Goal: Task Accomplishment & Management: Complete application form

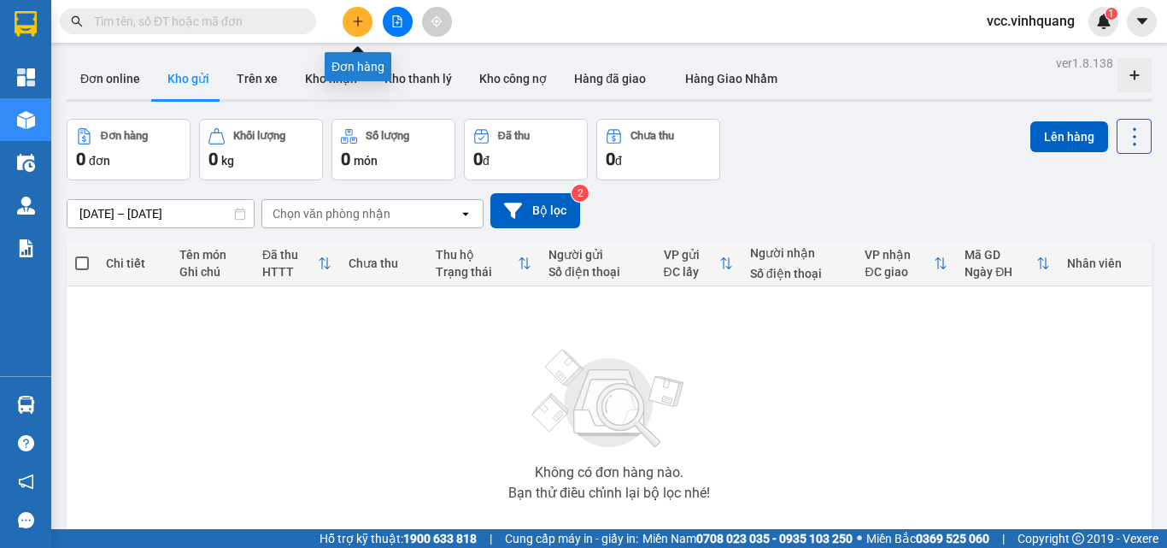
click at [360, 20] on icon "plus" at bounding box center [358, 21] width 12 height 12
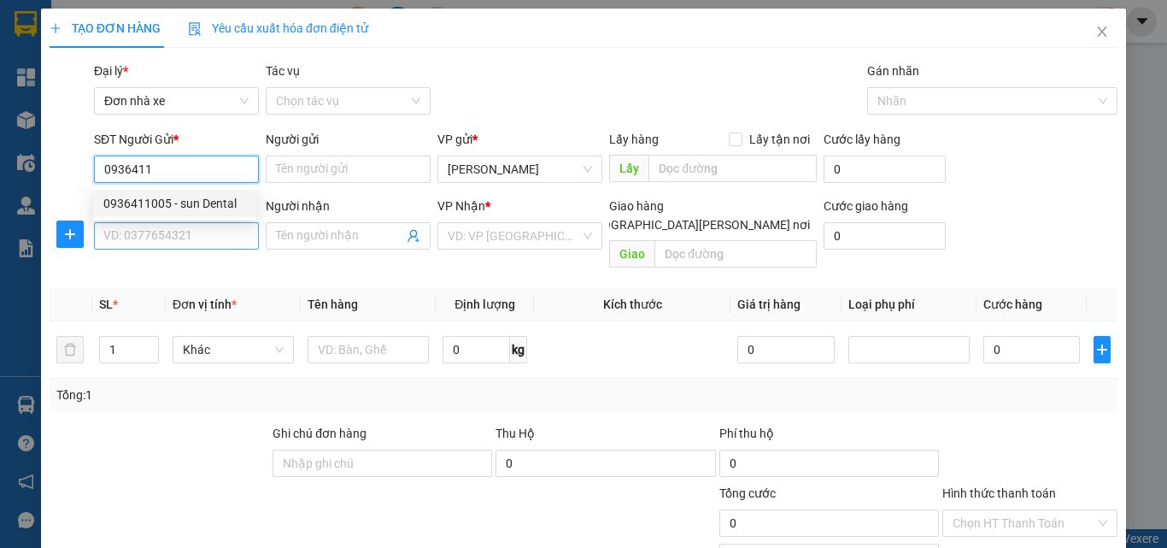
drag, startPoint x: 157, startPoint y: 196, endPoint x: 157, endPoint y: 223, distance: 26.5
click at [157, 198] on div "0936411005 - sun Dental" at bounding box center [174, 203] width 143 height 19
type input "0936411005"
type input "sun Dental"
type input "0816899599"
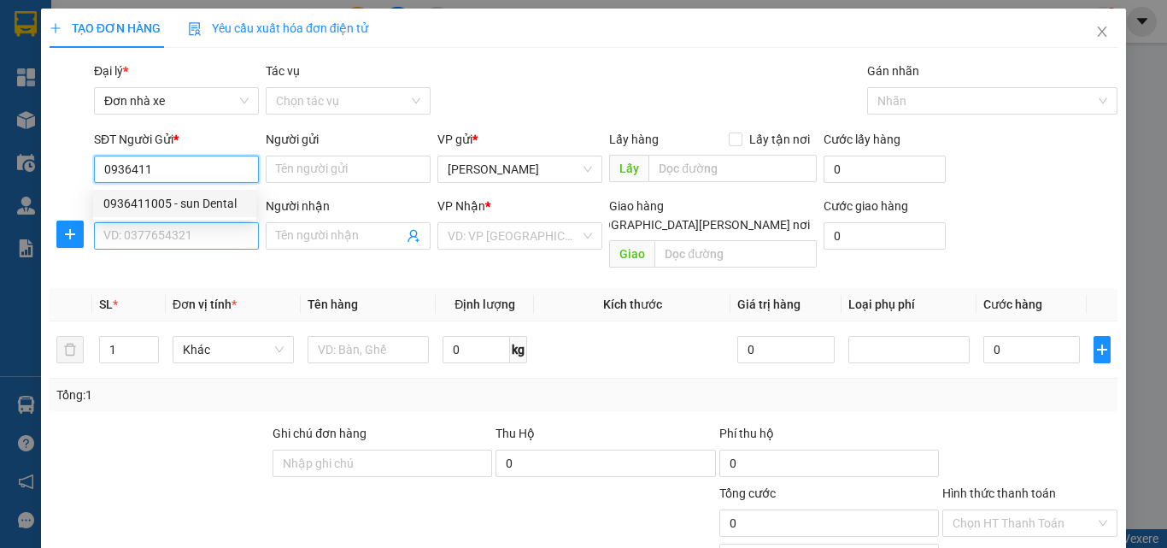
type input "nha khoa úc châu"
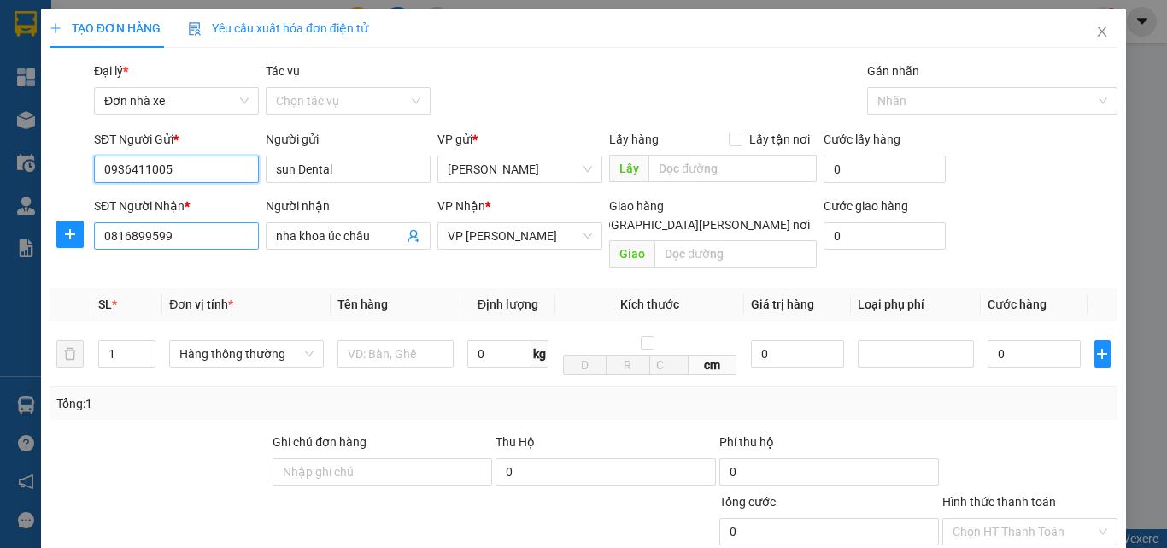
type input "0936411005"
click at [212, 233] on input "0816899599" at bounding box center [176, 235] width 165 height 27
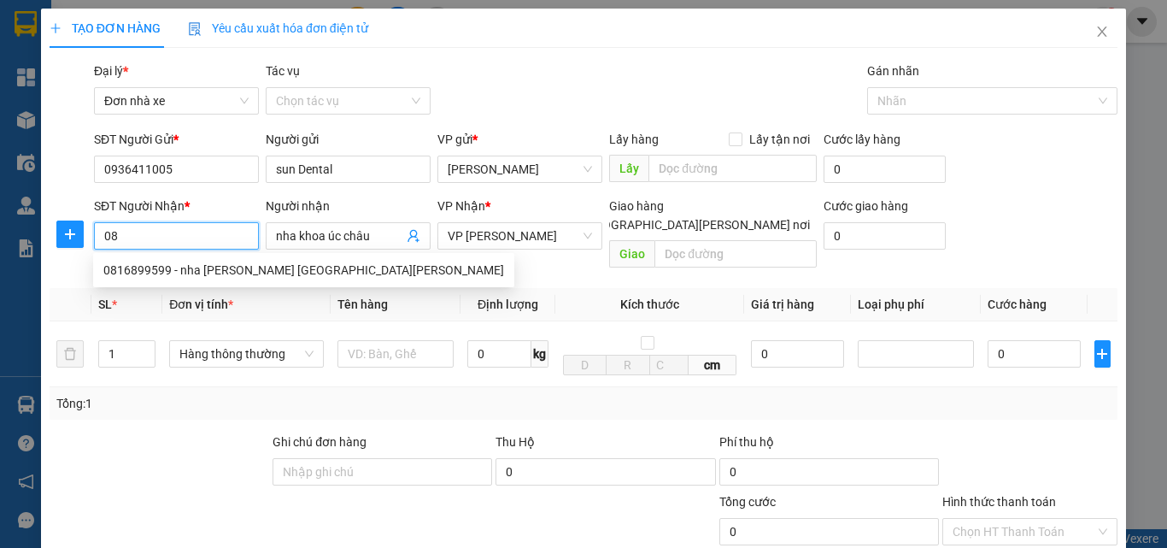
type input "0"
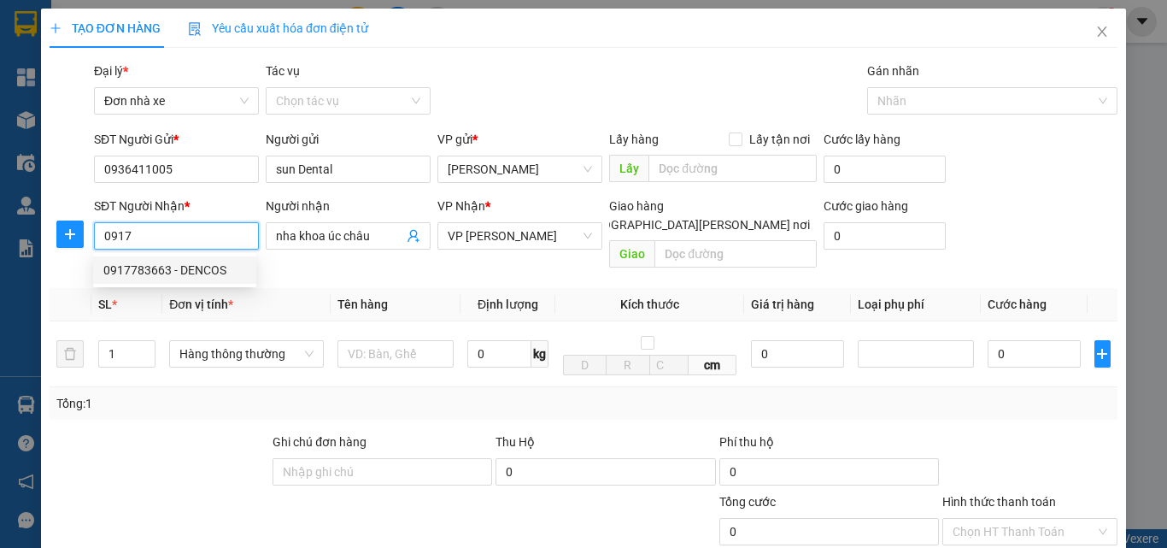
click at [187, 269] on div "0917783663 - DENCOS" at bounding box center [174, 270] width 143 height 19
type input "0917783663"
type input "DENCOS"
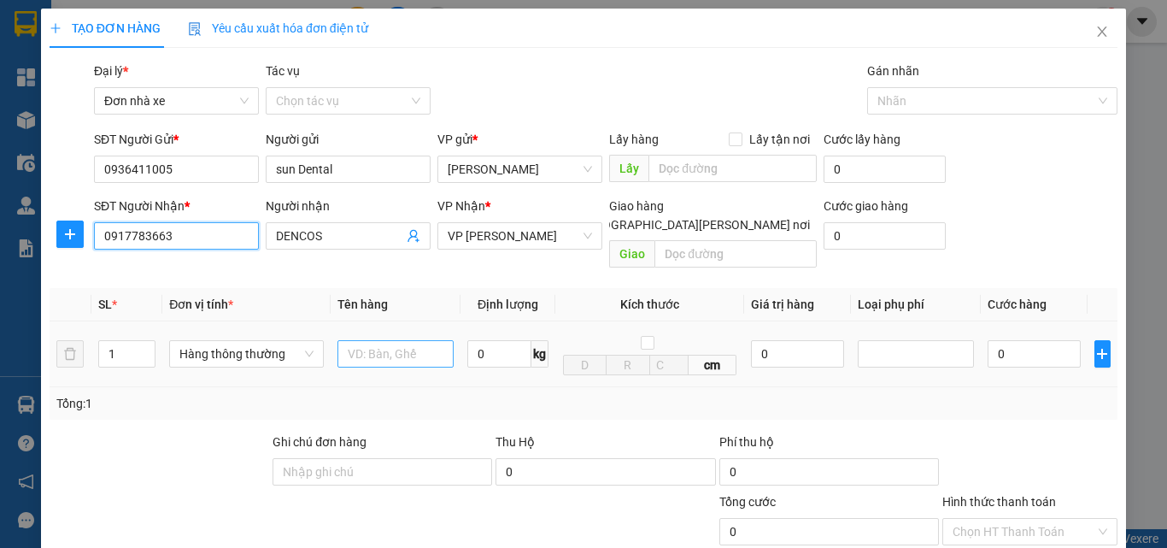
type input "0917783663"
click at [405, 340] on input "text" at bounding box center [395, 353] width 116 height 27
type input "HỘP RĂNG"
click at [495, 340] on input "0" at bounding box center [499, 353] width 64 height 27
type input "1"
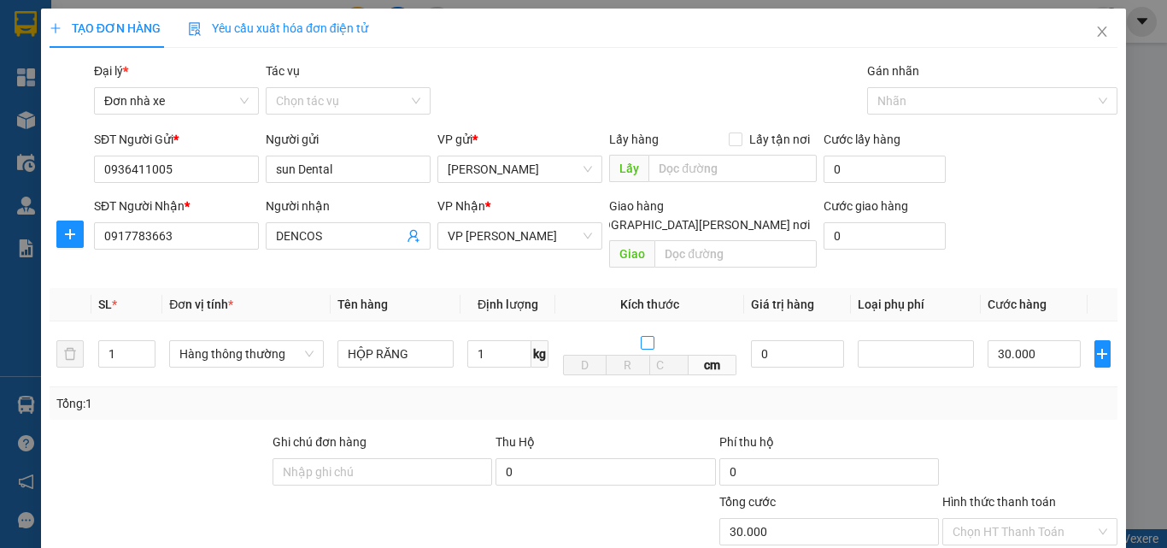
type input "30.000"
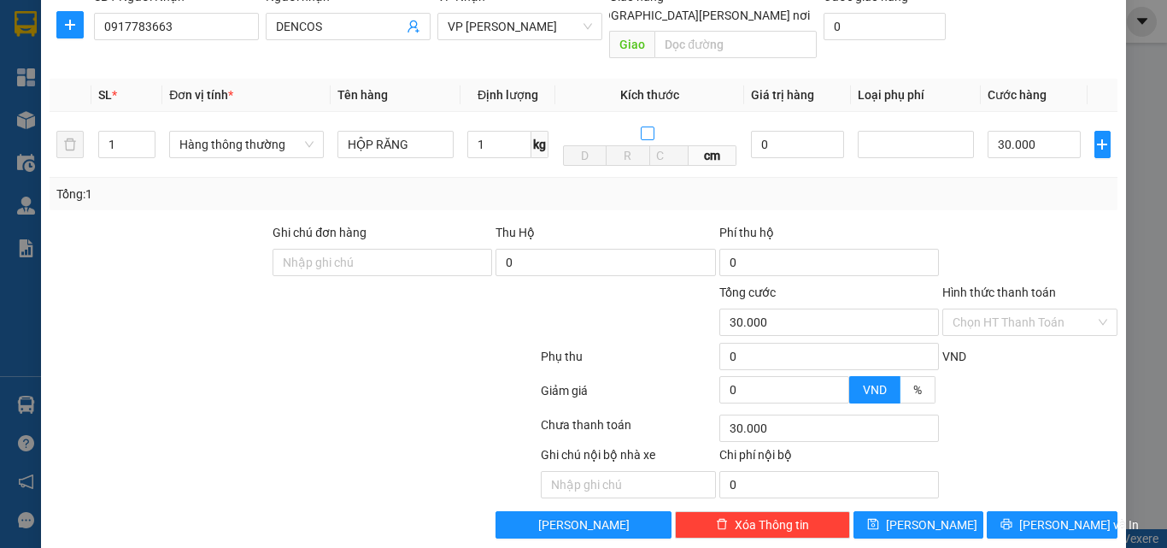
scroll to position [215, 0]
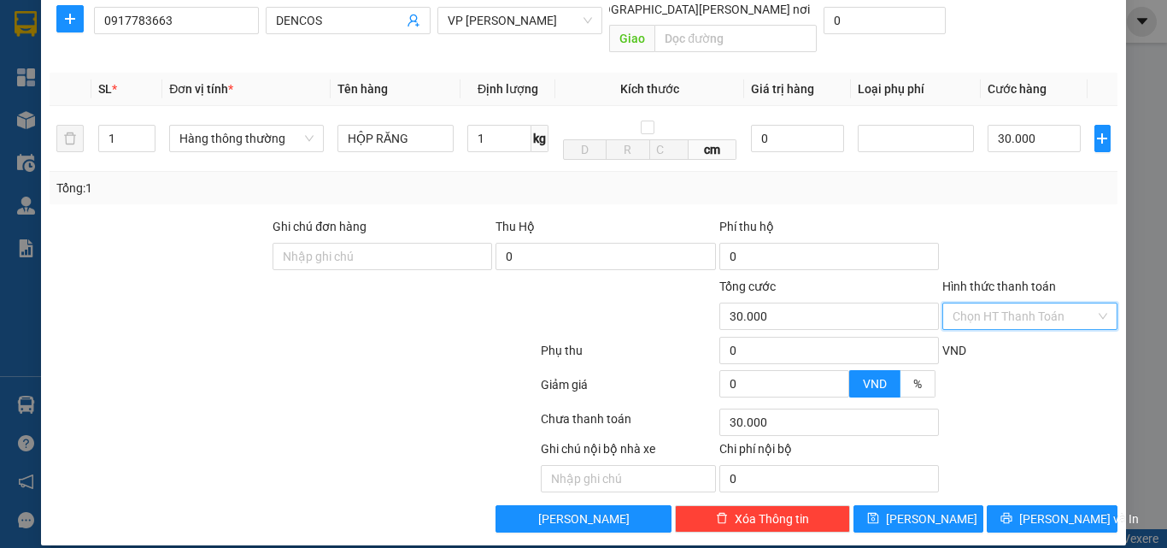
click at [1011, 303] on input "Hình thức thanh toán" at bounding box center [1023, 316] width 143 height 26
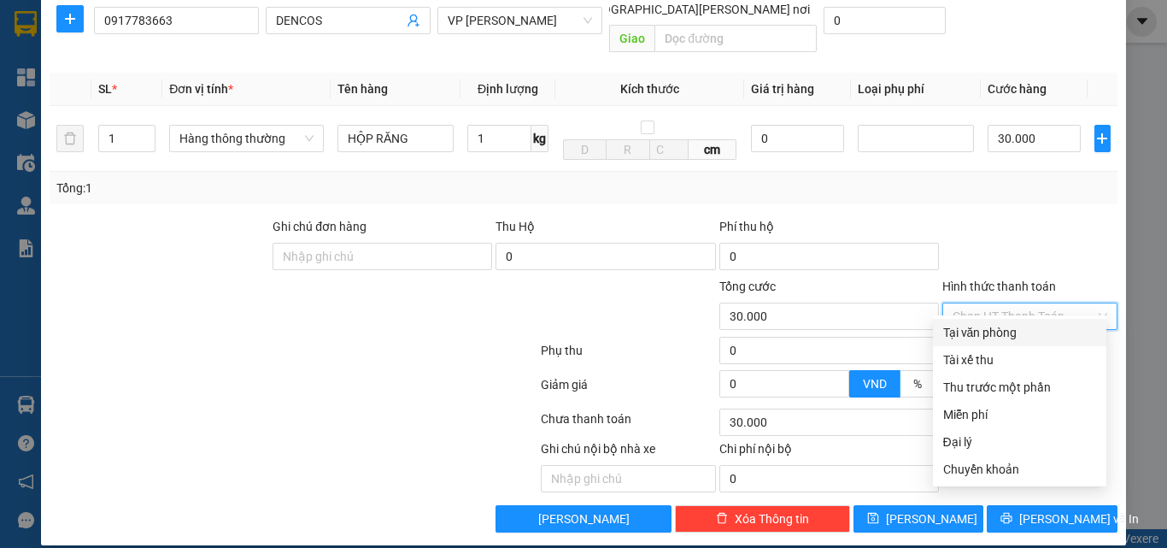
click at [1012, 335] on div "Tại văn phòng" at bounding box center [1019, 332] width 153 height 19
type input "0"
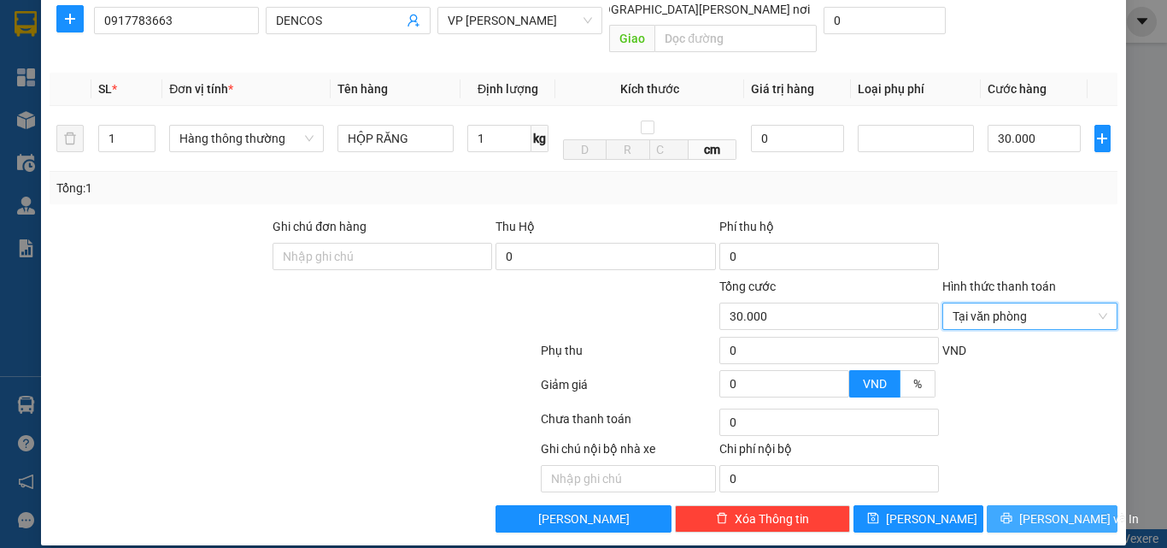
click at [1047, 509] on span "[PERSON_NAME] và In" at bounding box center [1079, 518] width 120 height 19
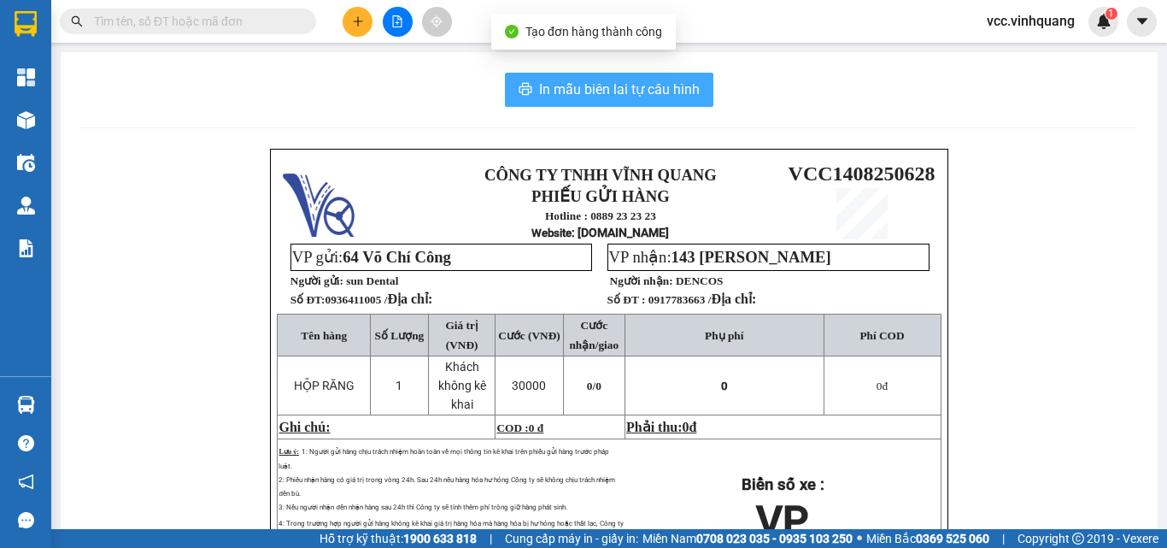
click at [613, 87] on span "In mẫu biên lai tự cấu hình" at bounding box center [619, 89] width 161 height 21
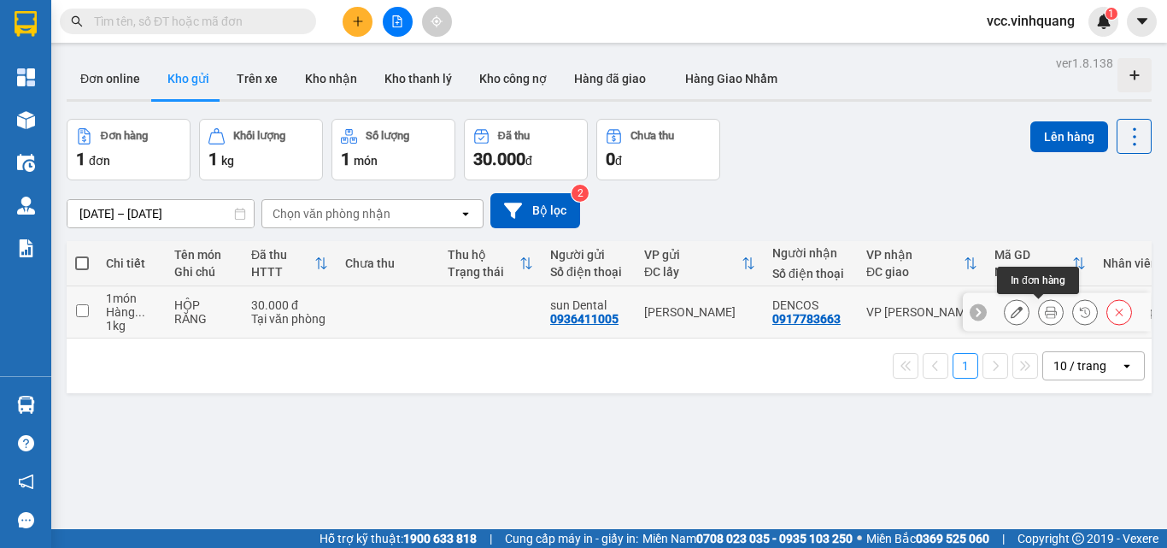
click at [1045, 313] on icon at bounding box center [1051, 312] width 12 height 12
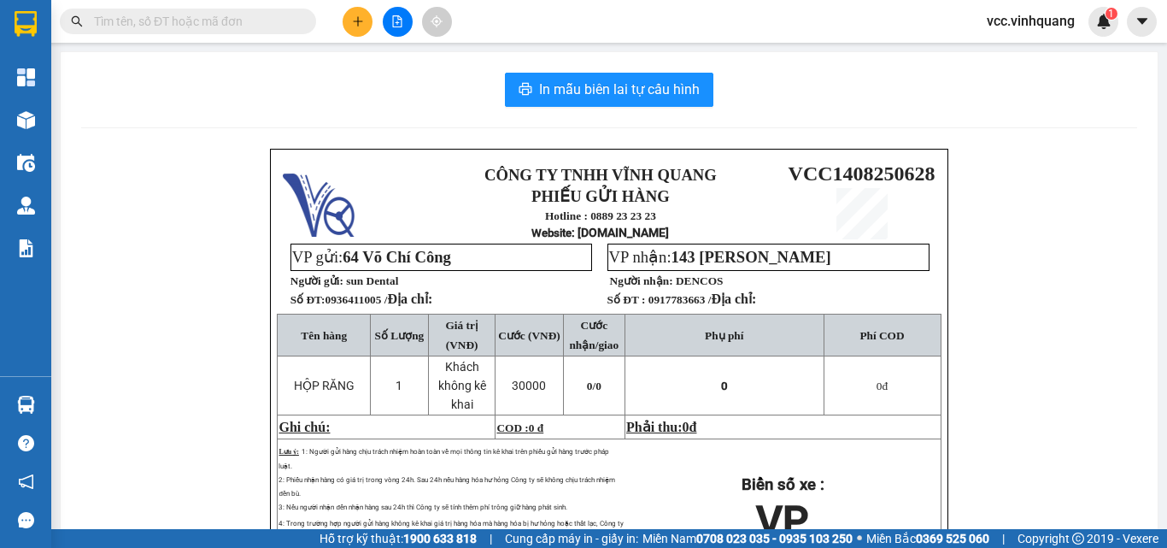
scroll to position [85, 0]
